Goal: Contribute content

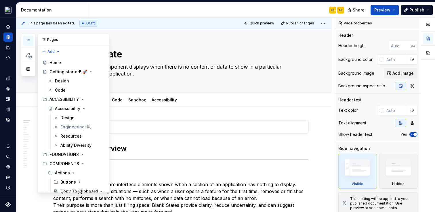
click at [27, 41] on icon "button" at bounding box center [28, 41] width 5 height 5
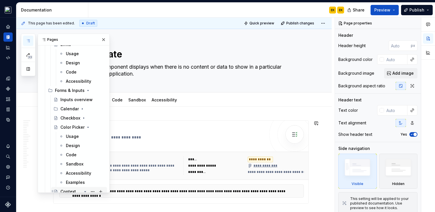
scroll to position [266, 0]
click at [82, 110] on icon "Page tree" at bounding box center [82, 109] width 1 height 1
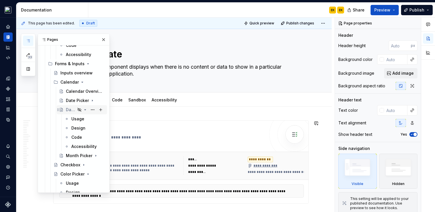
scroll to position [300, 0]
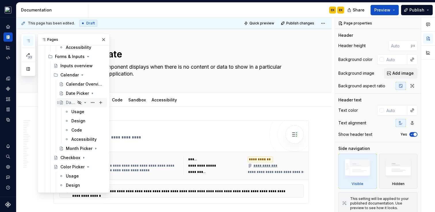
click at [71, 101] on div "Date and Time Picker" at bounding box center [70, 103] width 9 height 6
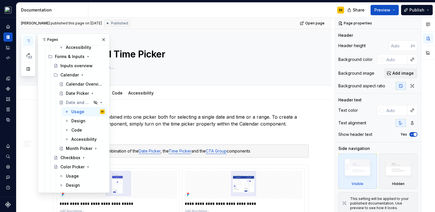
click at [183, 9] on div "EK" at bounding box center [218, 10] width 260 height 15
click at [103, 39] on button "button" at bounding box center [103, 40] width 8 height 8
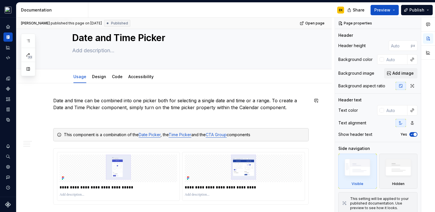
scroll to position [16, 0]
click at [55, 100] on p "Date and time can be combined into one picker both for selecting a single date …" at bounding box center [180, 105] width 255 height 14
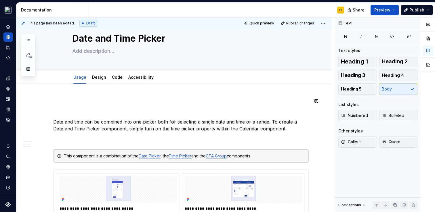
type textarea "*"
click at [41, 102] on button "button" at bounding box center [41, 101] width 8 height 8
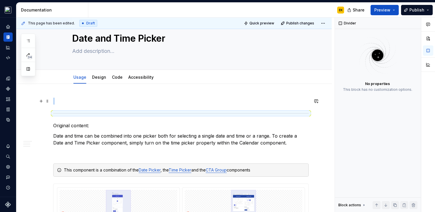
click at [69, 103] on p at bounding box center [180, 101] width 255 height 7
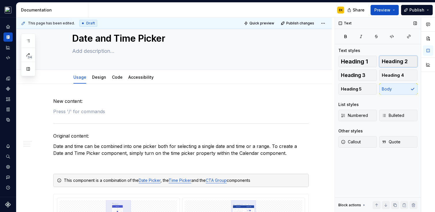
click at [388, 59] on span "Heading 2" at bounding box center [394, 62] width 26 height 6
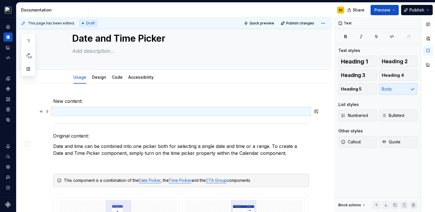
click at [140, 113] on p at bounding box center [180, 111] width 255 height 7
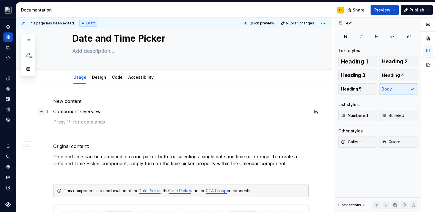
click at [41, 113] on button "button" at bounding box center [41, 111] width 8 height 8
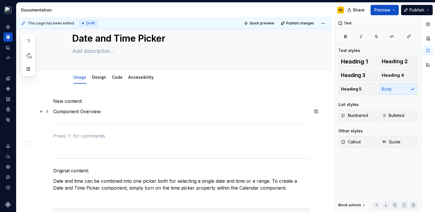
click at [70, 112] on p "Component Overview" at bounding box center [180, 111] width 255 height 7
click at [399, 61] on span "Heading 2" at bounding box center [394, 62] width 26 height 6
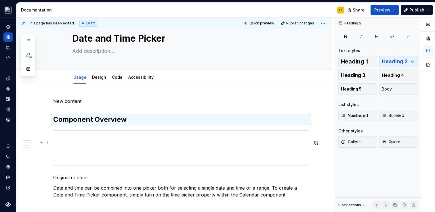
click at [92, 143] on p at bounding box center [180, 142] width 255 height 7
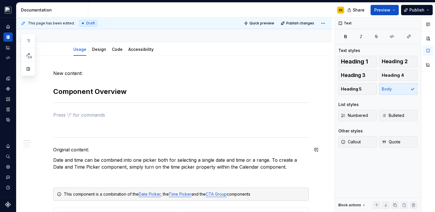
scroll to position [43, 0]
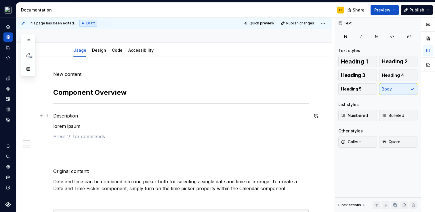
click at [62, 116] on p "Description" at bounding box center [180, 115] width 255 height 7
click at [366, 72] on button "Heading 3" at bounding box center [357, 75] width 39 height 11
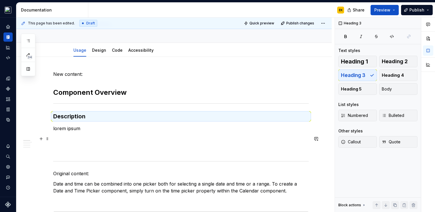
click at [116, 137] on p at bounding box center [180, 138] width 255 height 7
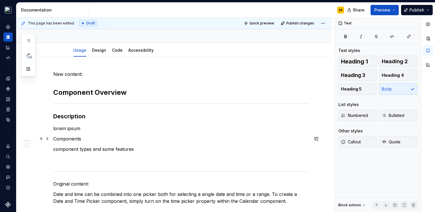
click at [67, 135] on p "Components" at bounding box center [180, 138] width 255 height 7
click at [394, 58] on button "Heading 2" at bounding box center [398, 61] width 39 height 11
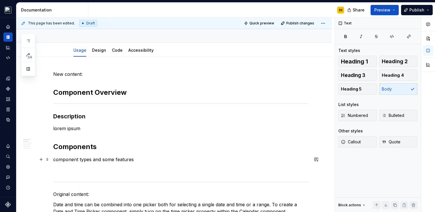
click at [106, 162] on p "component types and some features" at bounding box center [180, 159] width 255 height 7
click at [104, 167] on p at bounding box center [180, 169] width 255 height 7
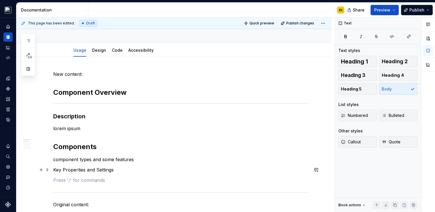
click at [56, 169] on p "Key Properties and Settings" at bounding box center [180, 169] width 255 height 7
click at [399, 63] on span "Heading 2" at bounding box center [394, 62] width 26 height 6
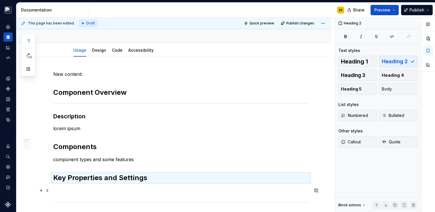
click at [104, 191] on p at bounding box center [180, 190] width 255 height 7
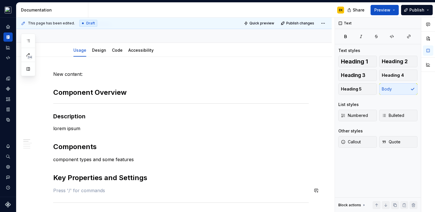
click at [100, 179] on h2 "Key Properties and Settings" at bounding box center [180, 177] width 255 height 9
click at [359, 74] on span "Heading 3" at bounding box center [353, 75] width 24 height 6
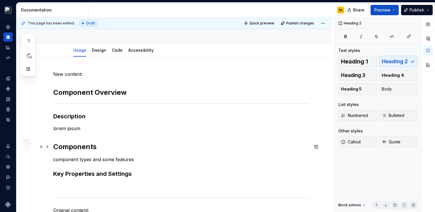
click at [78, 149] on h2 "Components" at bounding box center [180, 146] width 255 height 9
click at [361, 72] on span "Heading 3" at bounding box center [353, 75] width 24 height 6
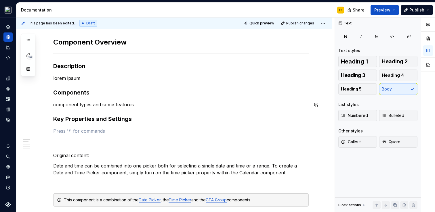
scroll to position [59, 0]
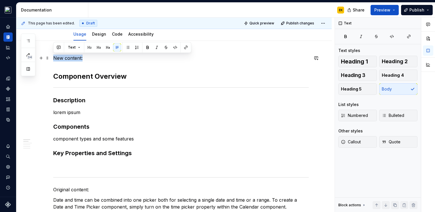
drag, startPoint x: 54, startPoint y: 57, endPoint x: 103, endPoint y: 57, distance: 49.4
click at [103, 57] on p "New content:" at bounding box center [180, 58] width 255 height 7
click at [157, 46] on button "button" at bounding box center [157, 47] width 8 height 8
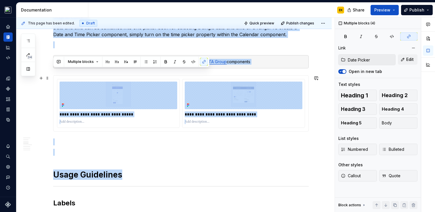
drag, startPoint x: 53, startPoint y: 190, endPoint x: 103, endPoint y: 190, distance: 50.6
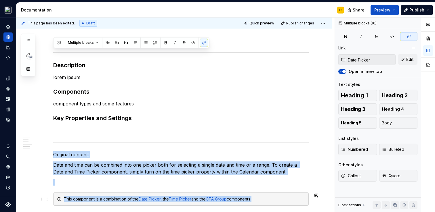
scroll to position [80, 0]
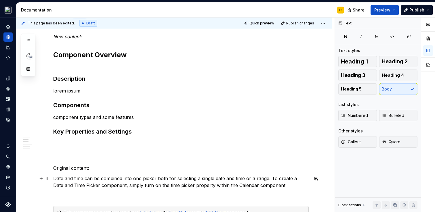
click at [82, 187] on p "Date and time can be combined into one picker both for selecting a single date …" at bounding box center [180, 182] width 255 height 14
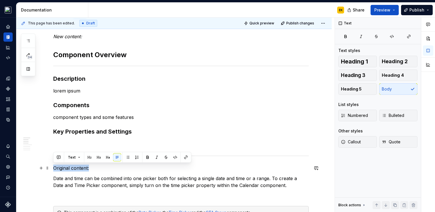
drag, startPoint x: 54, startPoint y: 170, endPoint x: 115, endPoint y: 168, distance: 60.7
click at [115, 168] on p "Original content:" at bounding box center [180, 168] width 255 height 7
click at [157, 158] on button "button" at bounding box center [157, 157] width 8 height 8
click at [140, 176] on p "Date and time can be combined into one picker both for selecting a single date …" at bounding box center [180, 182] width 255 height 14
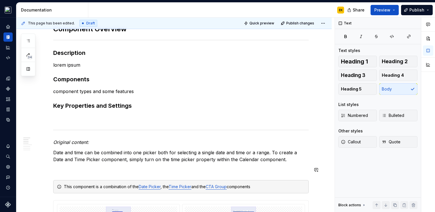
scroll to position [114, 0]
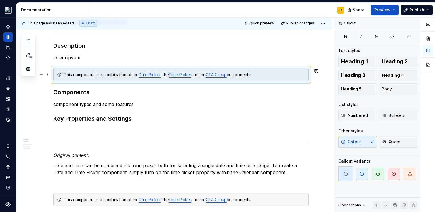
click at [73, 71] on div "This component is a combination of the Date Picker , the Time Picker and the CT…" at bounding box center [180, 74] width 255 height 13
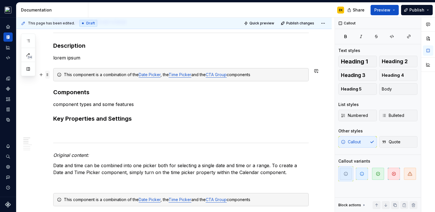
click at [47, 76] on span at bounding box center [47, 75] width 5 height 8
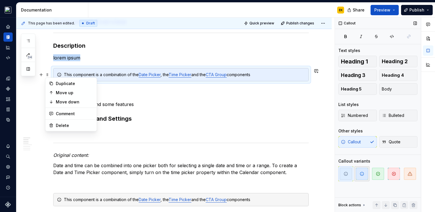
click at [363, 175] on icon "button" at bounding box center [361, 174] width 5 height 5
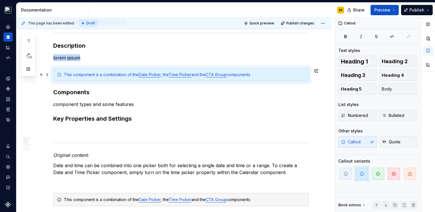
click at [280, 71] on div "This component is a combination of the Date Picker , the Time Picker and the CT…" at bounding box center [180, 74] width 255 height 13
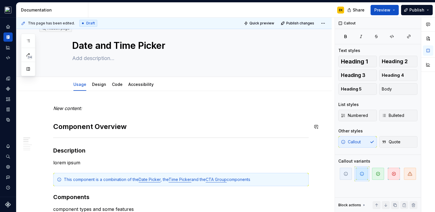
scroll to position [0, 0]
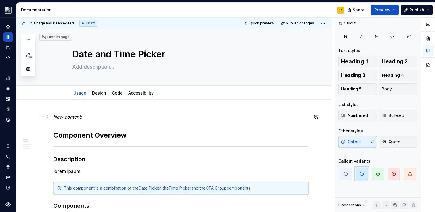
type textarea "*"
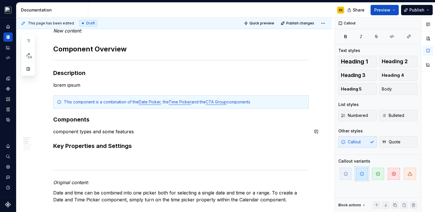
scroll to position [61, 0]
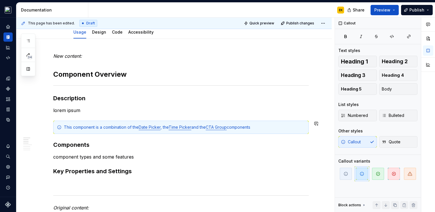
click at [168, 113] on p "lorem ipsum" at bounding box center [180, 110] width 255 height 7
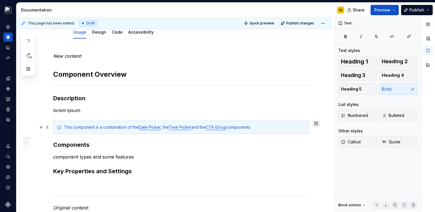
click at [318, 124] on button "button" at bounding box center [316, 124] width 8 height 8
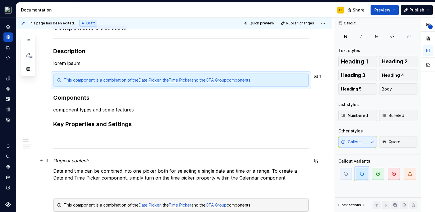
scroll to position [100, 0]
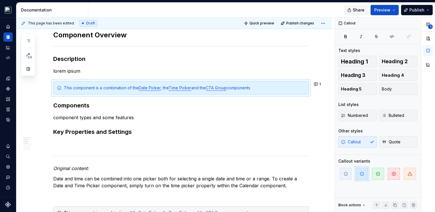
type textarea "*"
